Goal: Task Accomplishment & Management: Complete application form

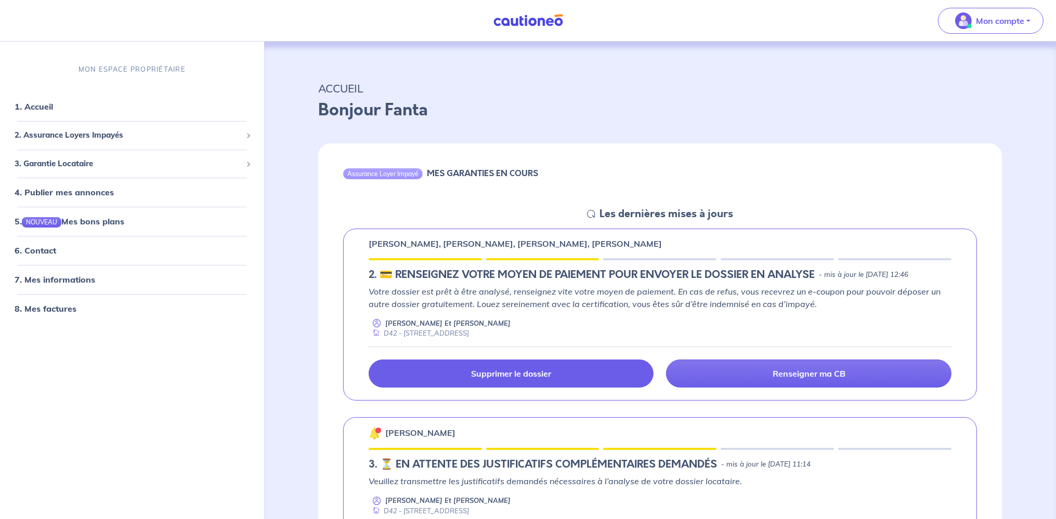
click at [564, 383] on link "Supprimer le dossier" at bounding box center [510, 374] width 285 height 28
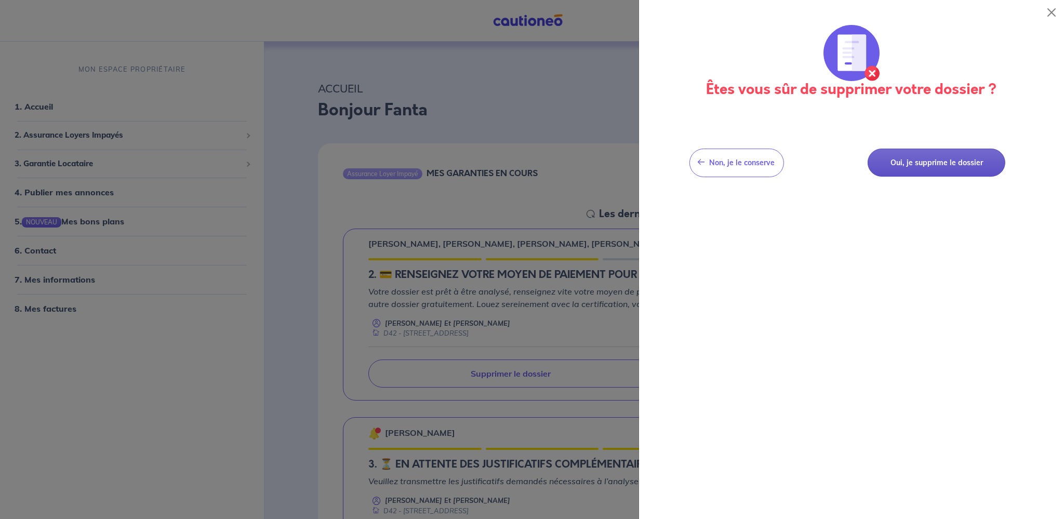
click at [943, 161] on button "Oui, je supprime le dossier" at bounding box center [937, 163] width 138 height 29
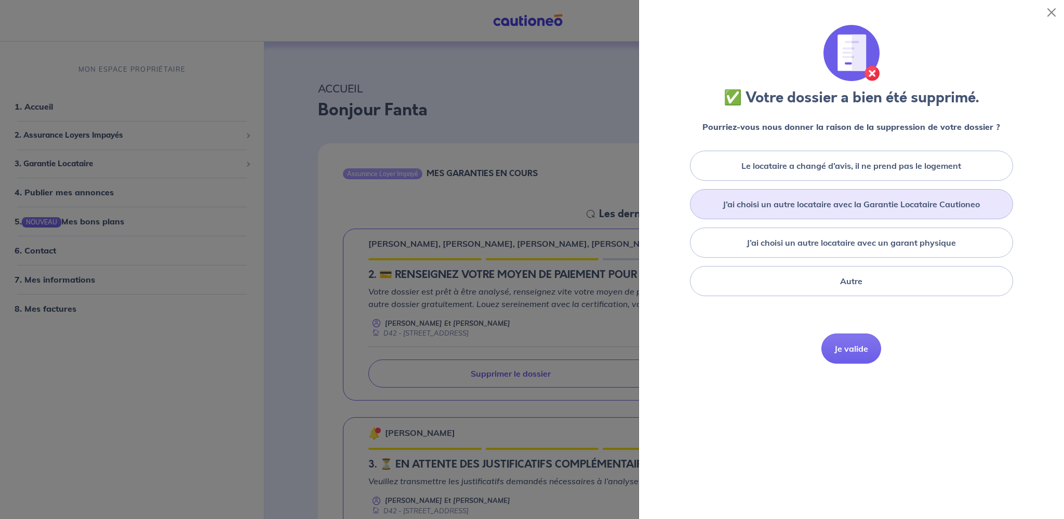
drag, startPoint x: 851, startPoint y: 249, endPoint x: 871, endPoint y: 196, distance: 56.1
click at [871, 196] on div "Le locataire a changé d’avis, il ne prend pas le logement J’ai choisi un autre …" at bounding box center [852, 224] width 400 height 154
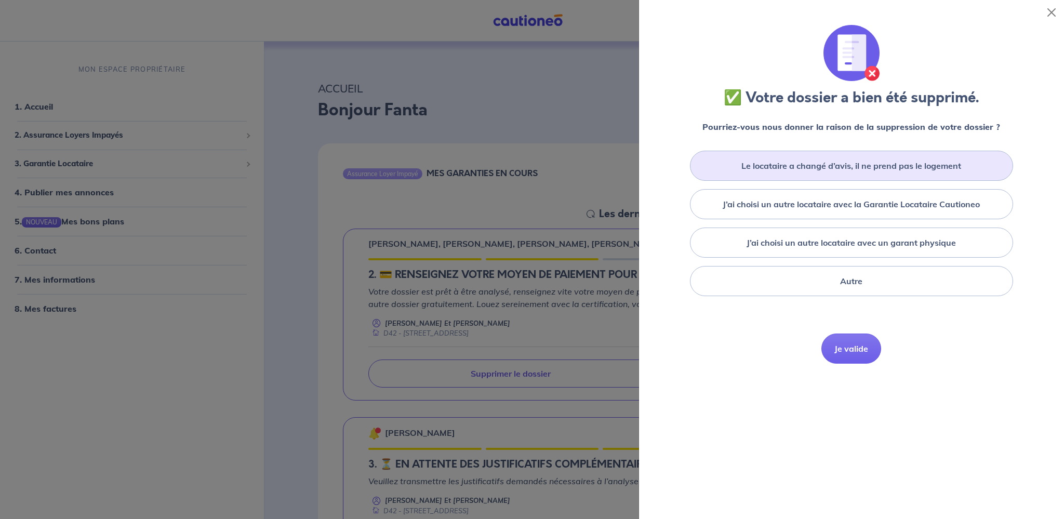
click at [878, 163] on label "Le locataire a changé d’avis, il ne prend pas le logement" at bounding box center [852, 166] width 220 height 12
click at [0, 0] on input "Le locataire a changé d’avis, il ne prend pas le logement" at bounding box center [0, 0] width 0 height 0
click at [848, 359] on button "Je valide" at bounding box center [852, 364] width 60 height 30
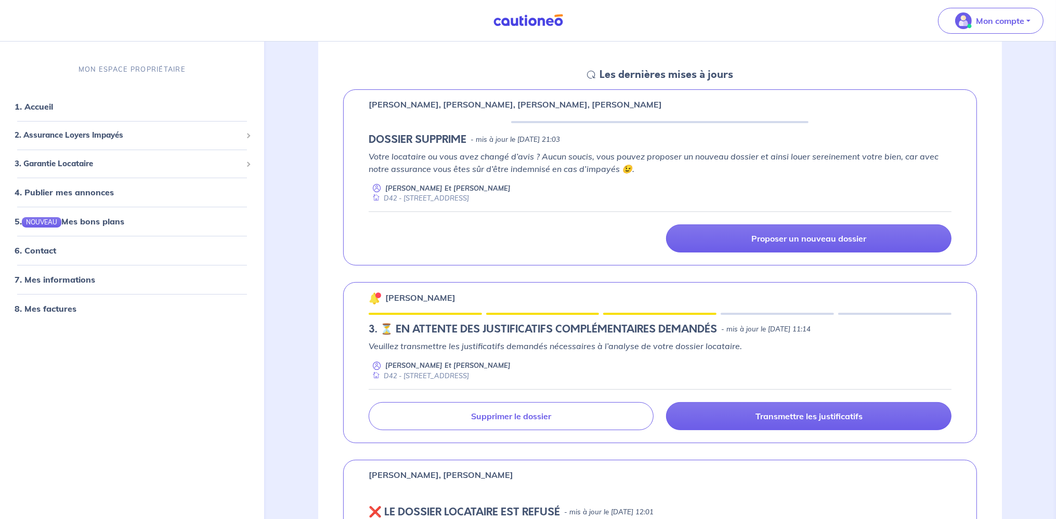
scroll to position [164, 0]
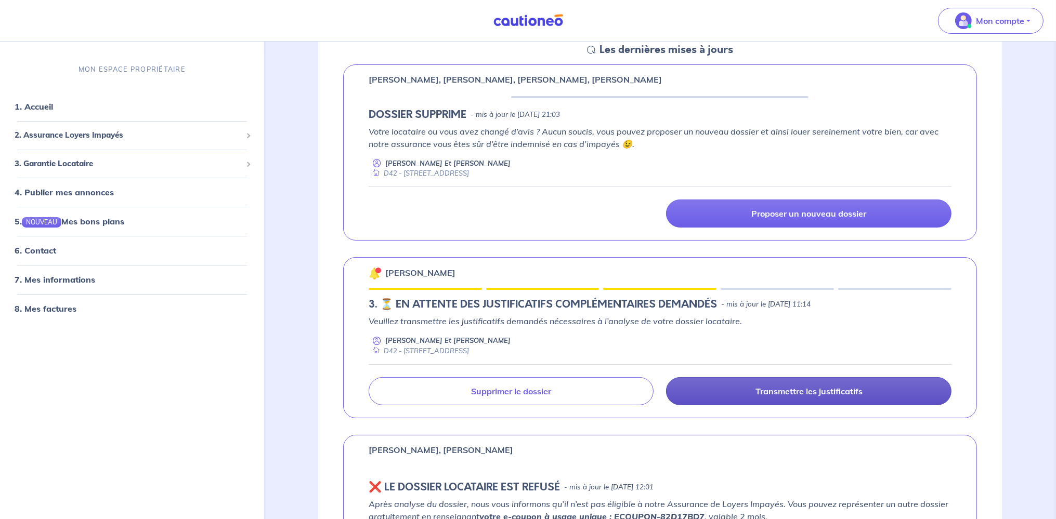
click at [790, 389] on p "Transmettre les justificatifs" at bounding box center [808, 391] width 107 height 10
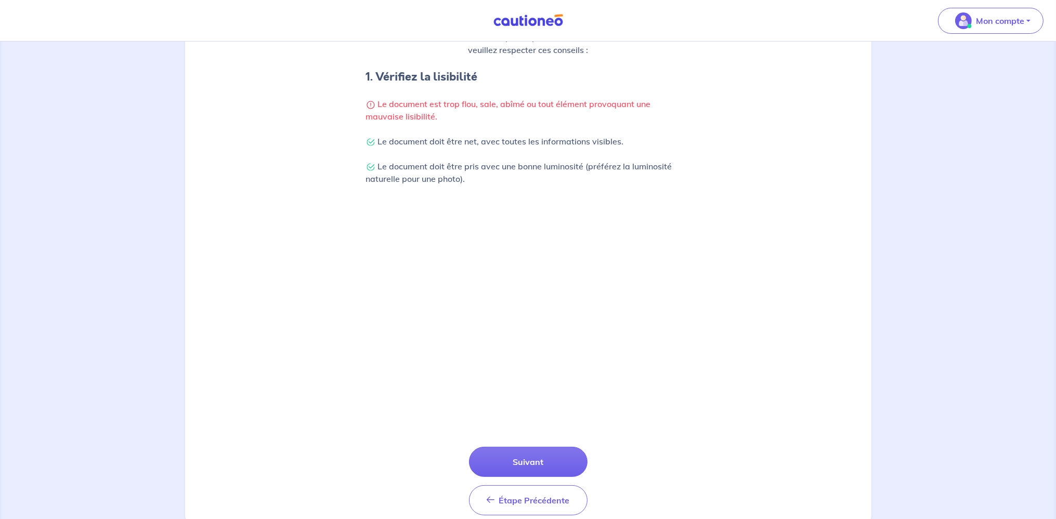
scroll to position [225, 0]
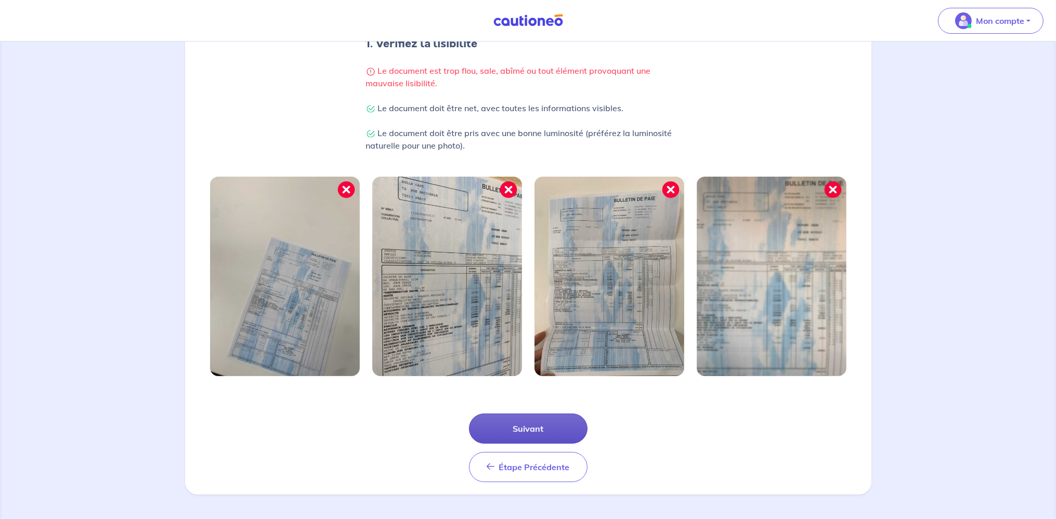
click at [544, 427] on button "Suivant" at bounding box center [528, 429] width 118 height 30
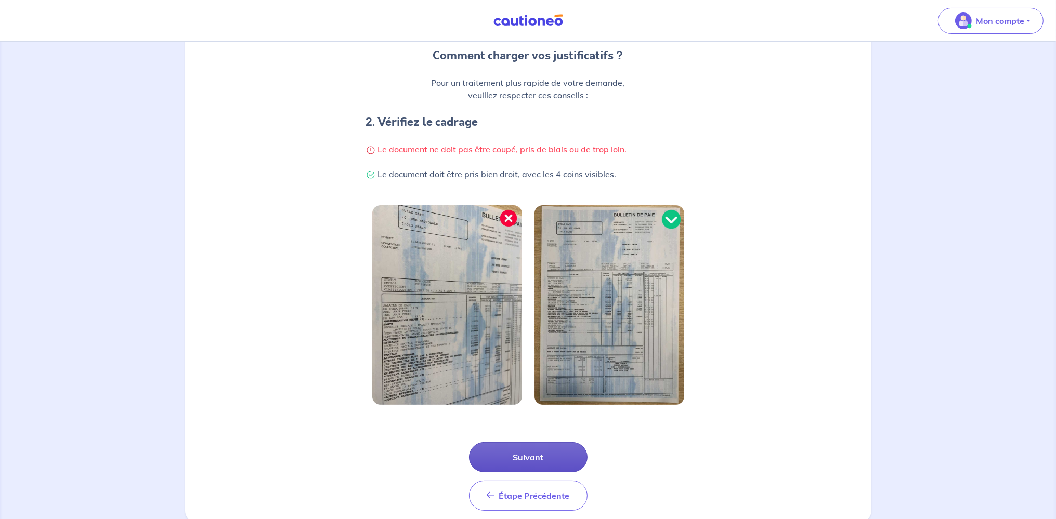
scroll to position [164, 0]
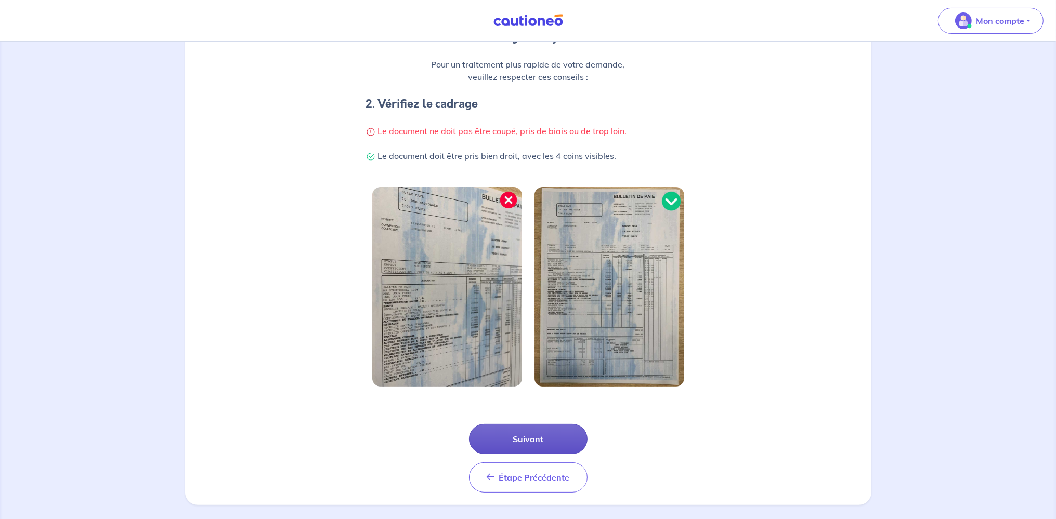
click at [530, 451] on button "Suivant" at bounding box center [528, 439] width 118 height 30
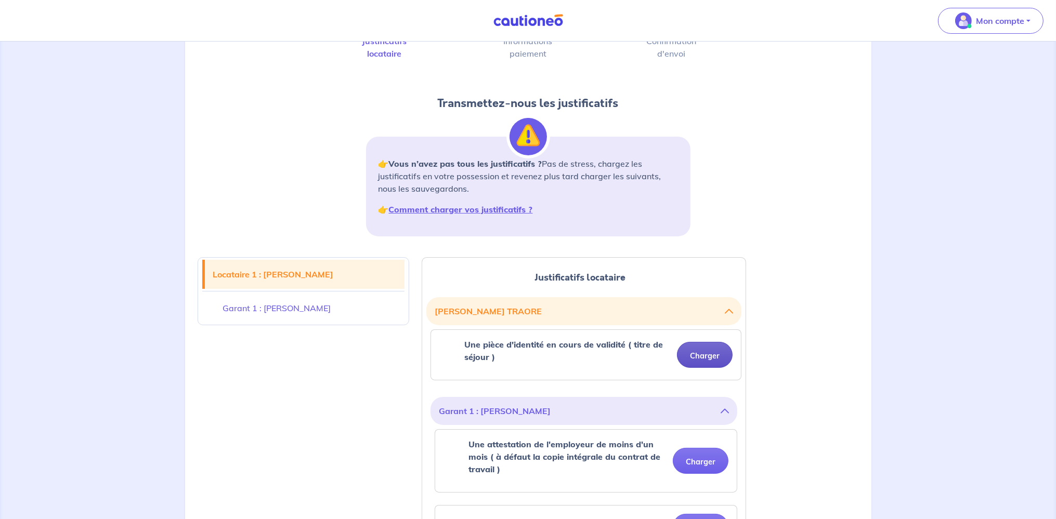
scroll to position [110, 0]
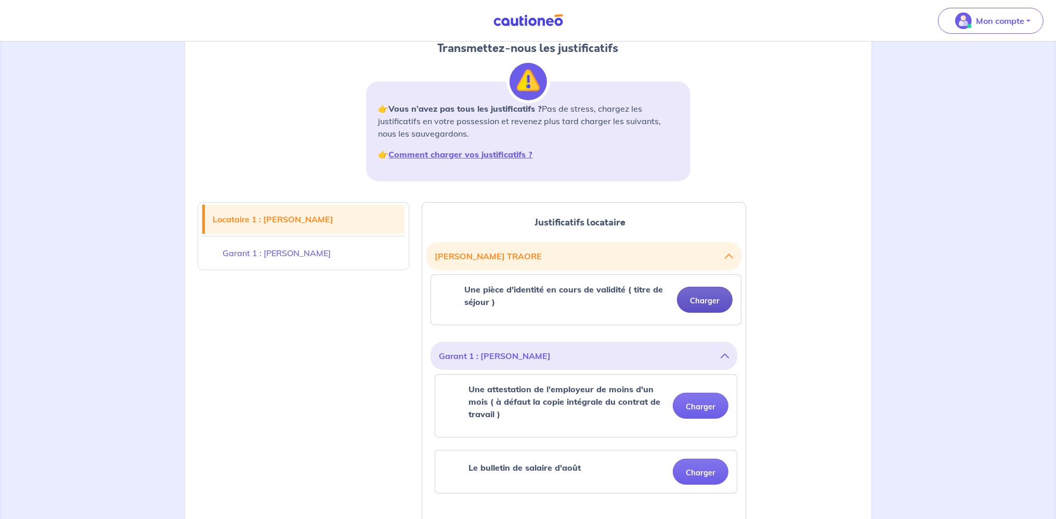
click at [708, 305] on button "Charger" at bounding box center [705, 300] width 56 height 26
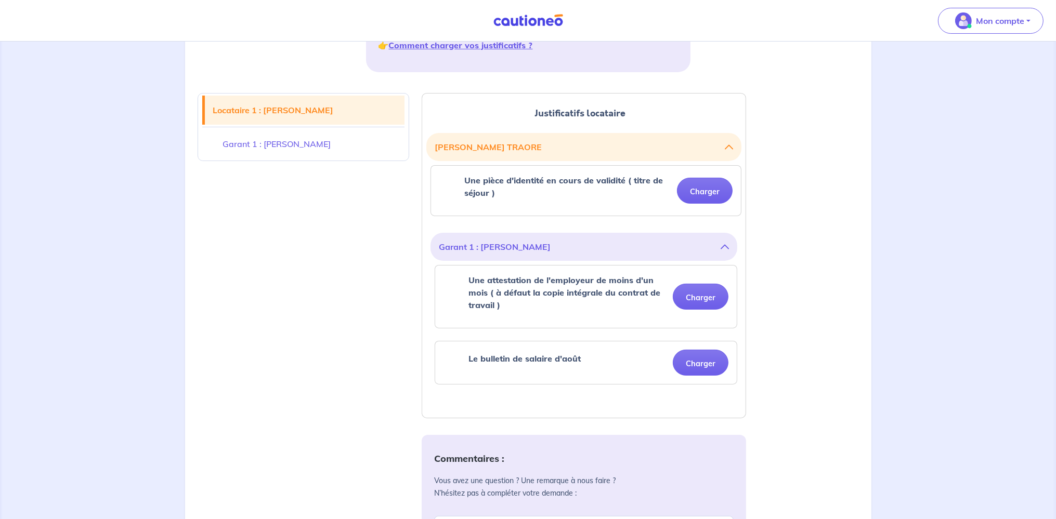
scroll to position [219, 0]
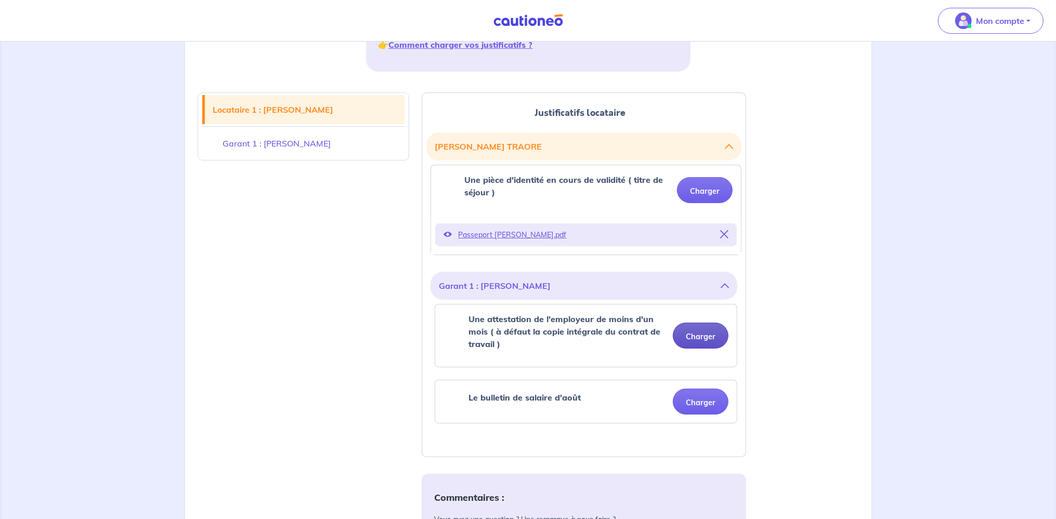
click at [706, 336] on button "Charger" at bounding box center [701, 336] width 56 height 26
click at [294, 140] on link "Garant 1 : [PERSON_NAME]" at bounding box center [303, 143] width 203 height 29
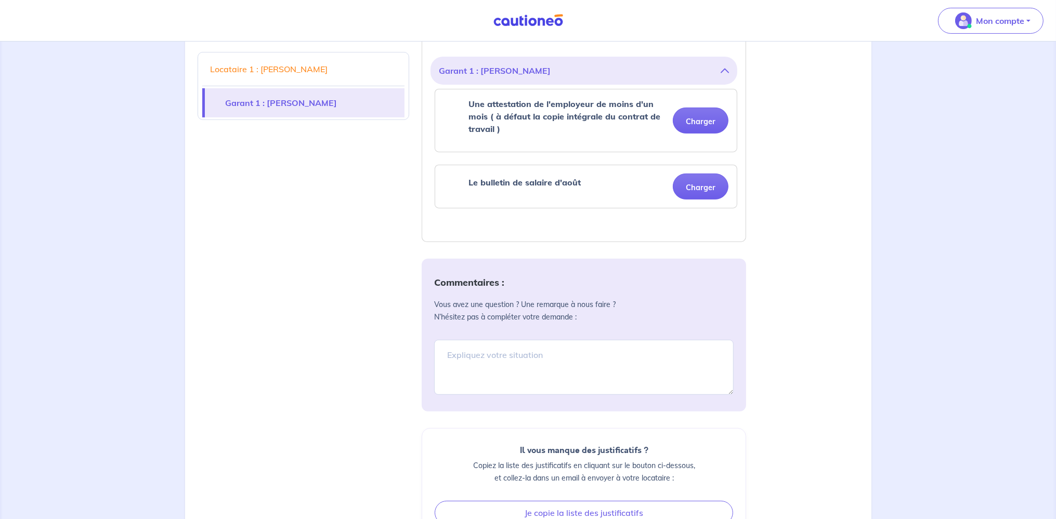
scroll to position [434, 0]
click at [508, 354] on textarea at bounding box center [583, 367] width 299 height 55
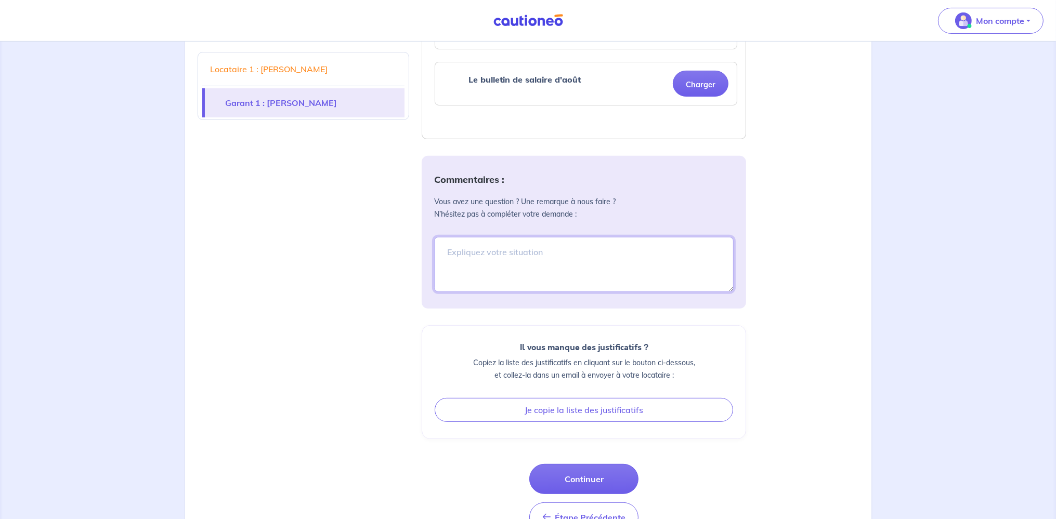
scroll to position [574, 0]
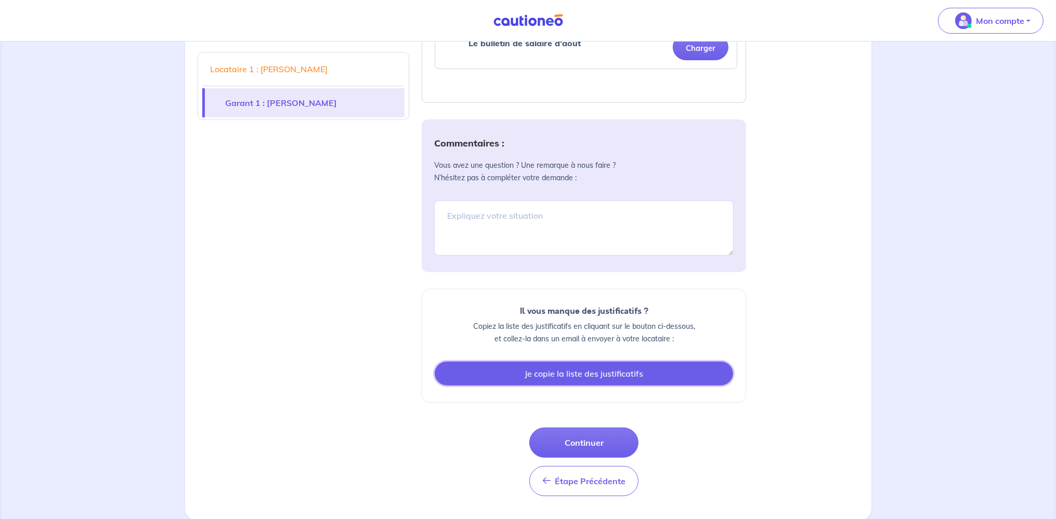
click at [593, 377] on button "Je copie la liste des justificatifs" at bounding box center [583, 374] width 298 height 24
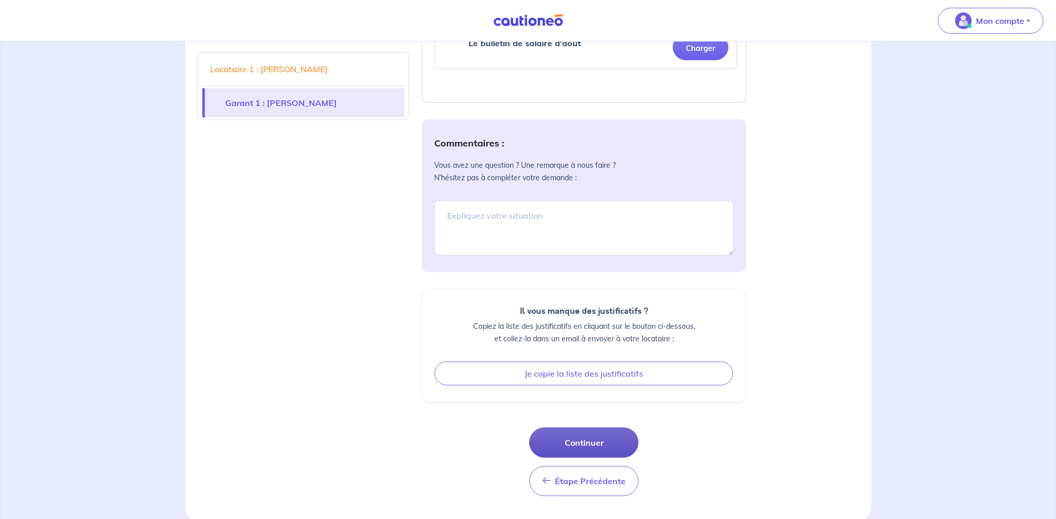
click at [594, 446] on button "Continuer" at bounding box center [583, 443] width 109 height 30
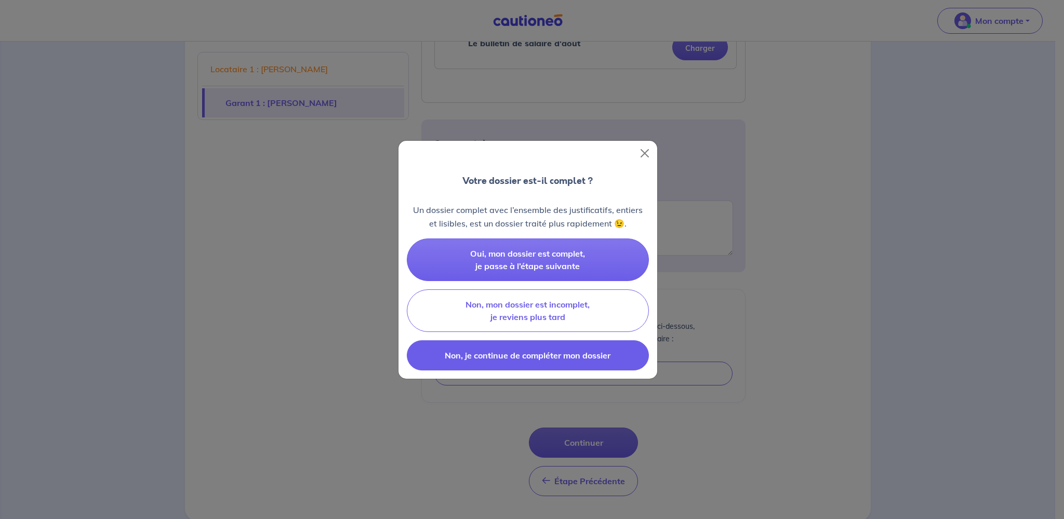
click at [527, 357] on span "Non, je continue de compléter mon dossier" at bounding box center [528, 355] width 166 height 10
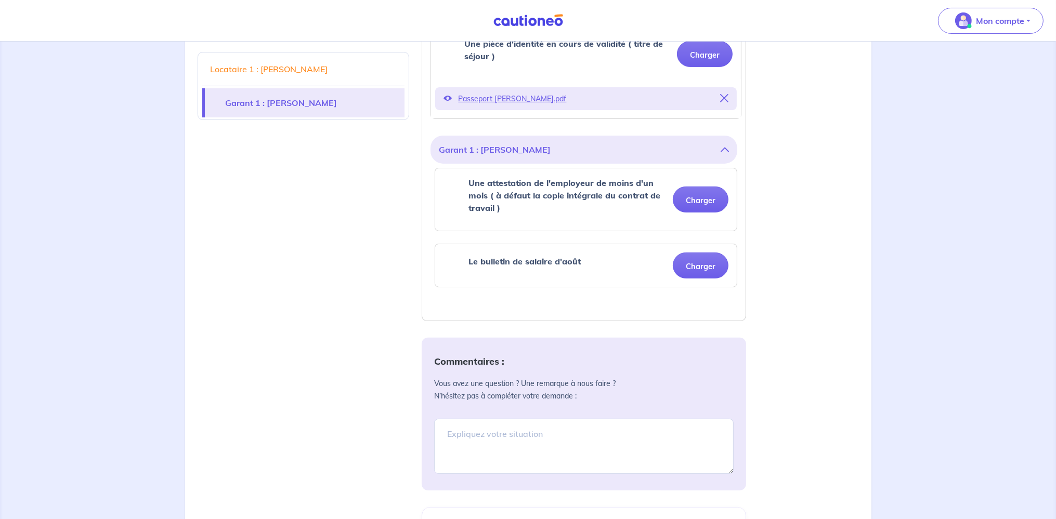
scroll to position [354, 0]
click at [507, 429] on textarea at bounding box center [583, 447] width 299 height 55
type textarea "l"
drag, startPoint x: 529, startPoint y: 434, endPoint x: 576, endPoint y: 434, distance: 47.3
click at [576, 434] on textarea "Le garant [PERSON_NAME] [PERSON_NAME]" at bounding box center [583, 447] width 299 height 55
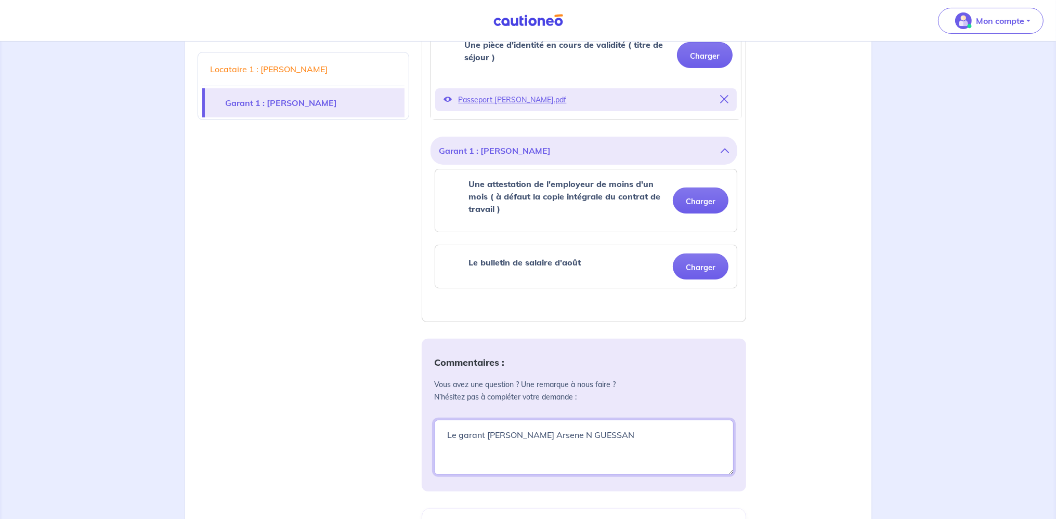
click at [440, 433] on textarea "Le garant [PERSON_NAME] [PERSON_NAME]" at bounding box center [583, 447] width 299 height 55
click at [722, 437] on textarea "la locataire [PERSON_NAME] souhaite changer Le garant M. Arsene N GUESSAN" at bounding box center [583, 447] width 299 height 55
click at [697, 195] on button "Charger" at bounding box center [701, 201] width 56 height 26
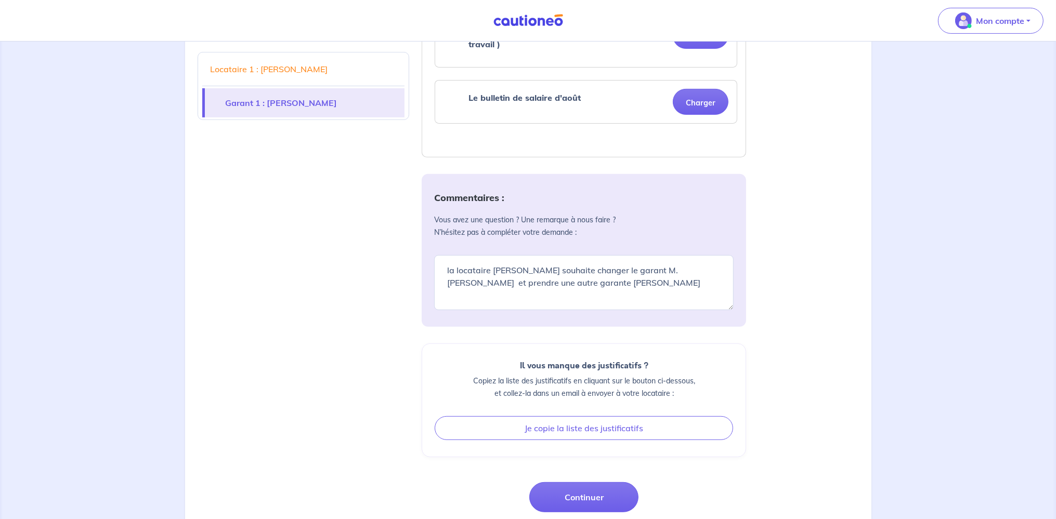
scroll to position [574, 0]
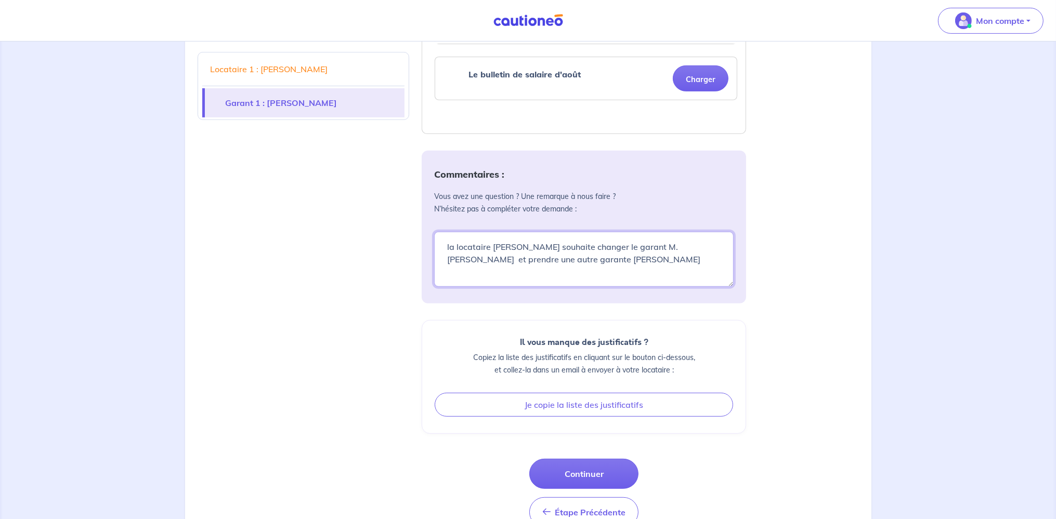
click at [653, 261] on textarea "la locataire [PERSON_NAME] souhaite changer le garant M. [PERSON_NAME] et prend…" at bounding box center [583, 259] width 299 height 55
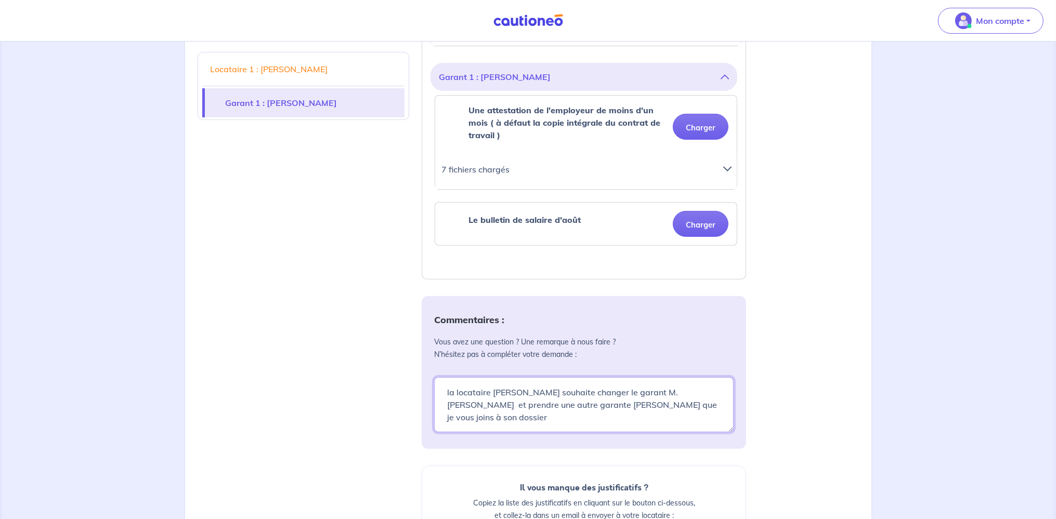
scroll to position [495, 0]
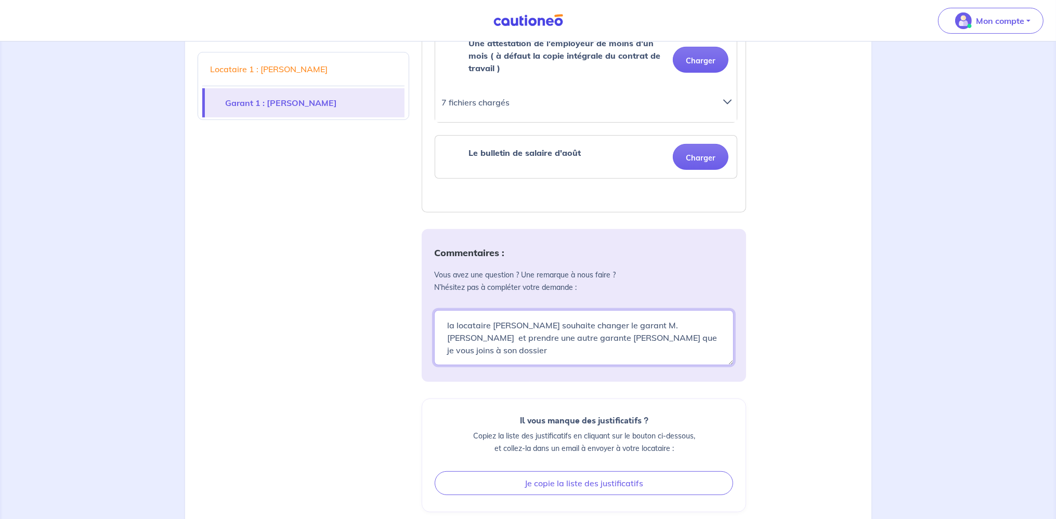
click at [644, 336] on textarea "la locataire [PERSON_NAME] souhaite changer le garant M. [PERSON_NAME] et prend…" at bounding box center [583, 337] width 299 height 55
type textarea "la locataire [PERSON_NAME] souhaite changer le garant M. [PERSON_NAME] et prend…"
click at [708, 64] on button "Charger" at bounding box center [701, 60] width 56 height 26
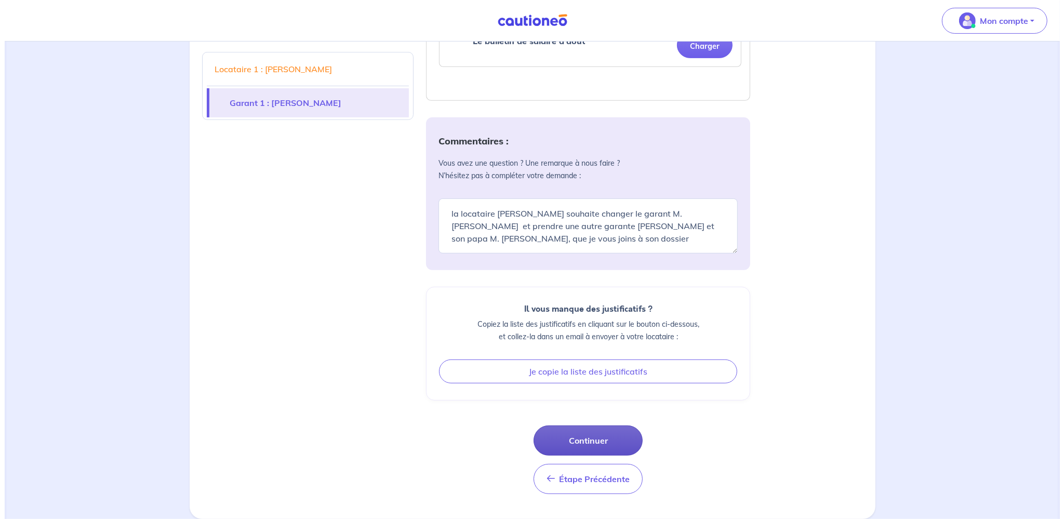
scroll to position [605, 0]
click at [575, 441] on button "Continuer" at bounding box center [583, 443] width 109 height 30
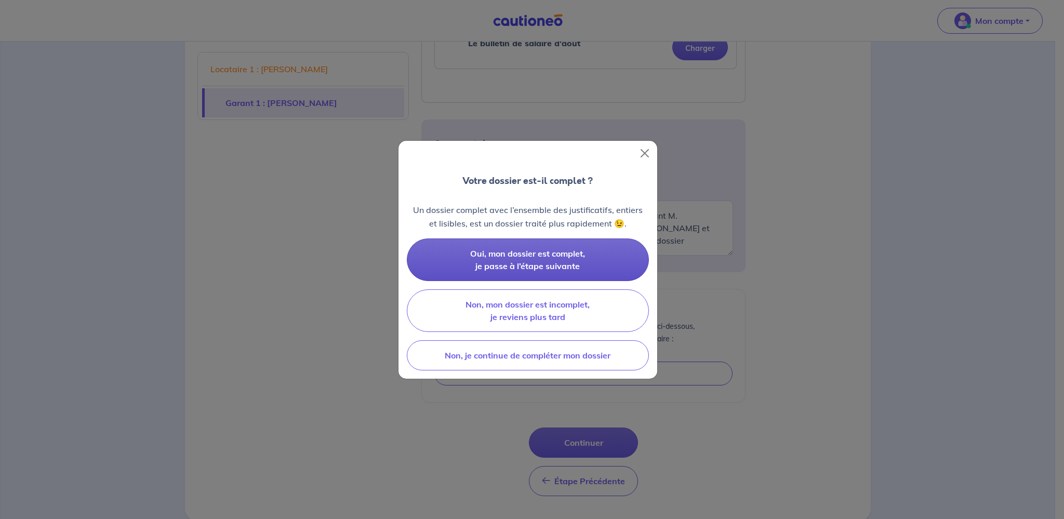
click at [559, 261] on span "Oui, mon dossier est complet, je passe à l’étape suivante" at bounding box center [527, 259] width 115 height 23
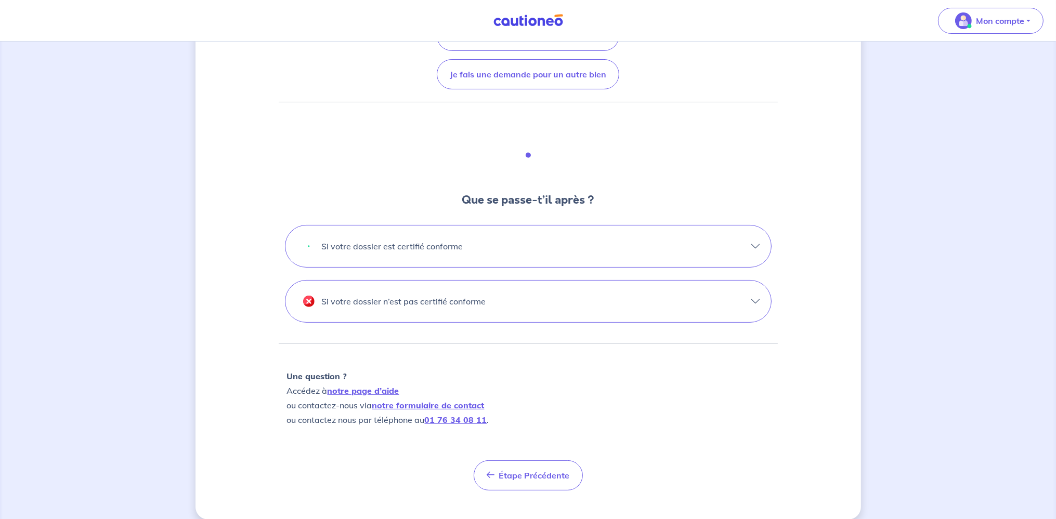
scroll to position [218, 0]
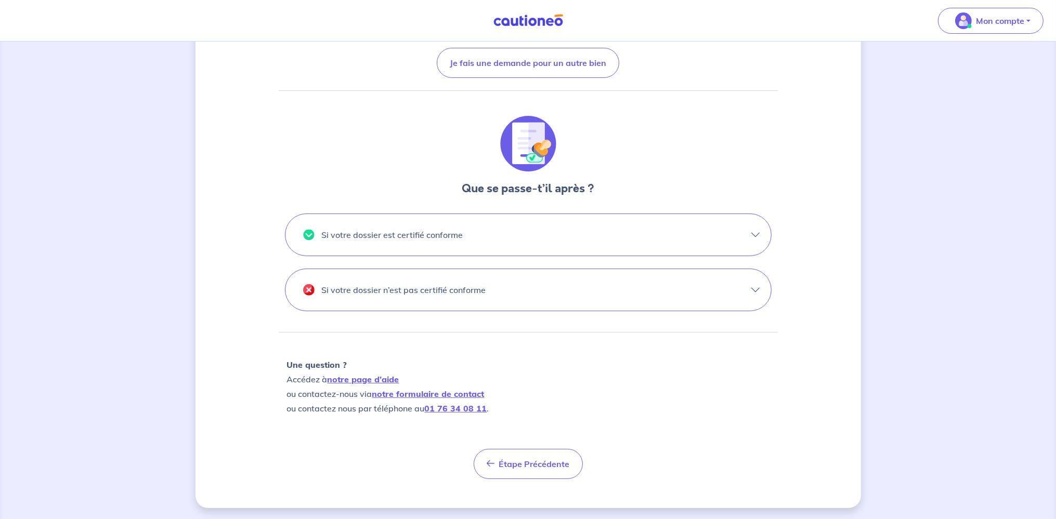
click at [626, 231] on button "Si votre dossier est certifié conforme" at bounding box center [527, 235] width 485 height 42
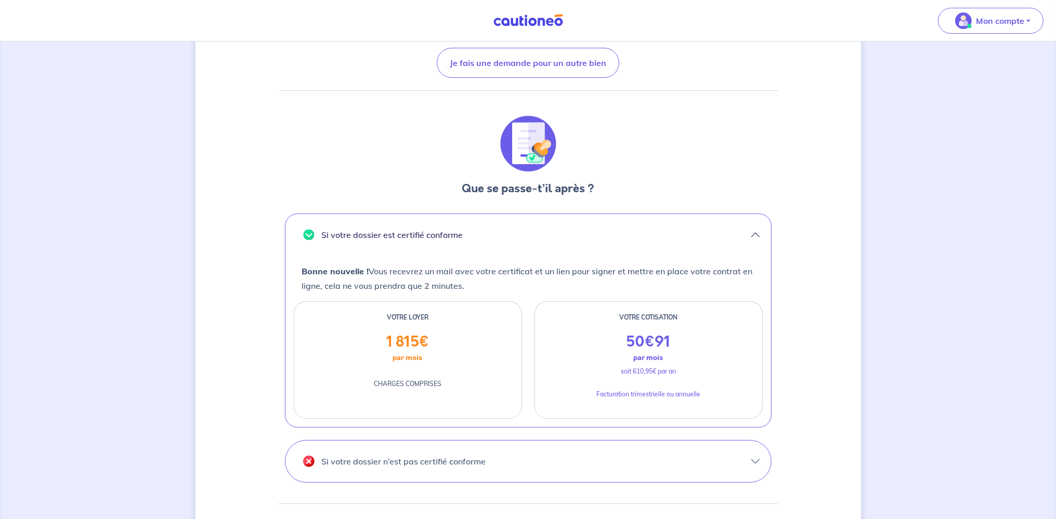
scroll to position [0, 0]
